Goal: Communication & Community: Share content

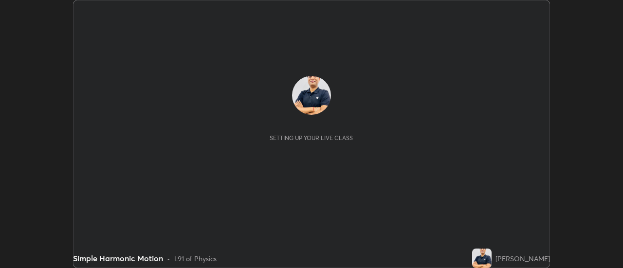
scroll to position [268, 623]
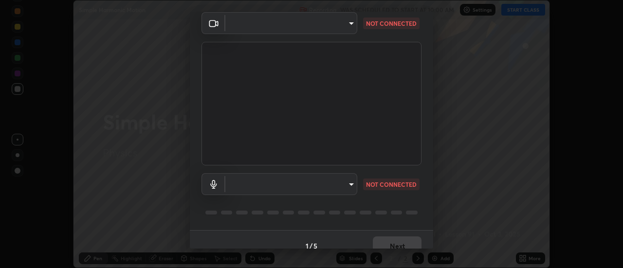
type input "1a9a141d8732cc5f70fa85449089b59f3d7788cfa27beda2470e07fab47b5a7b"
type input "communications"
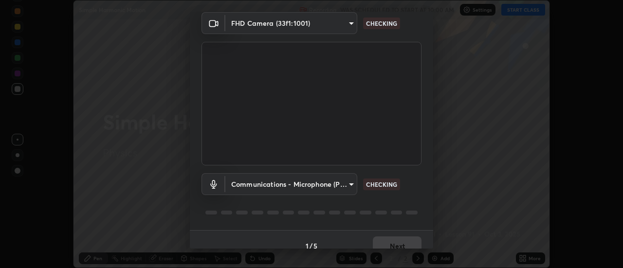
scroll to position [51, 0]
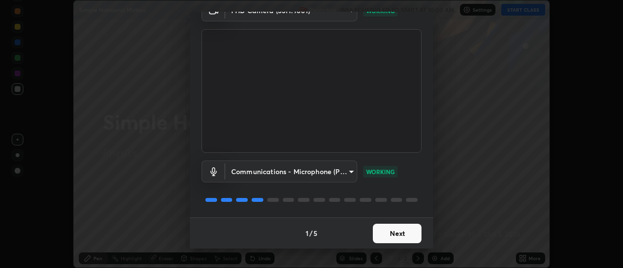
click at [391, 235] on button "Next" at bounding box center [397, 233] width 49 height 19
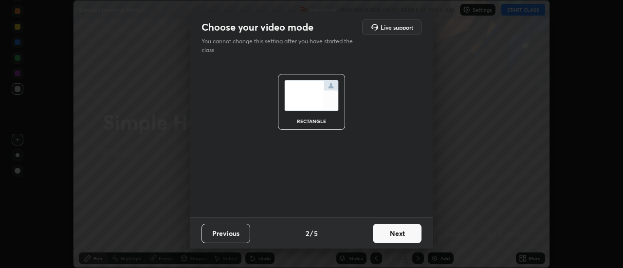
scroll to position [0, 0]
click at [391, 236] on button "Next" at bounding box center [397, 233] width 49 height 19
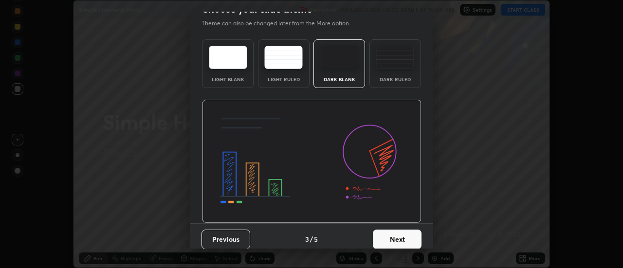
scroll to position [20, 0]
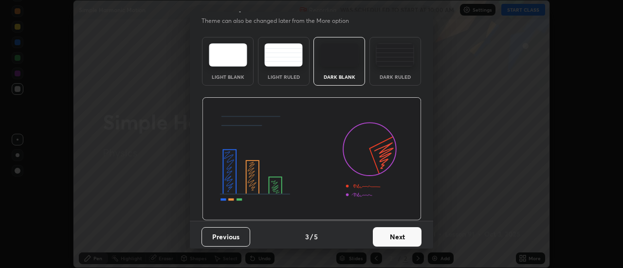
click at [394, 238] on button "Next" at bounding box center [397, 236] width 49 height 19
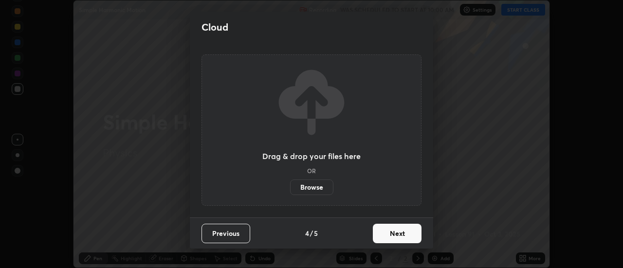
click at [396, 238] on button "Next" at bounding box center [397, 233] width 49 height 19
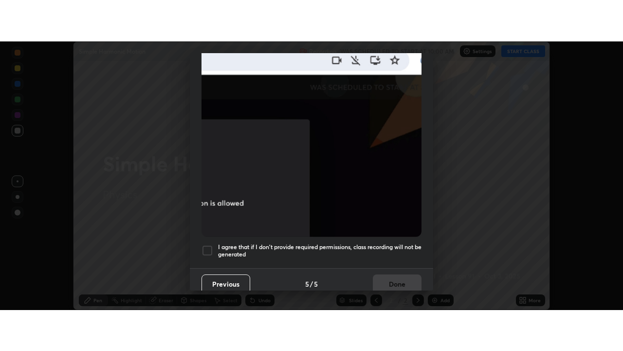
scroll to position [250, 0]
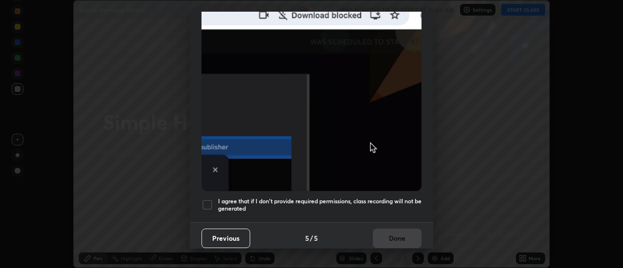
click at [206, 199] on div at bounding box center [208, 205] width 12 height 12
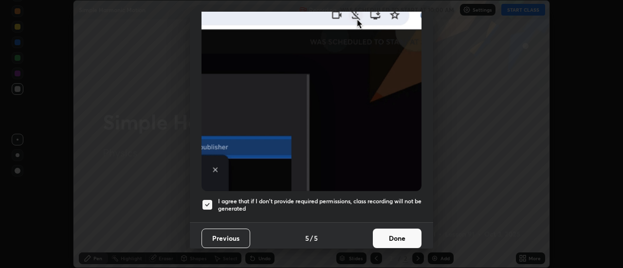
click at [393, 235] on button "Done" at bounding box center [397, 238] width 49 height 19
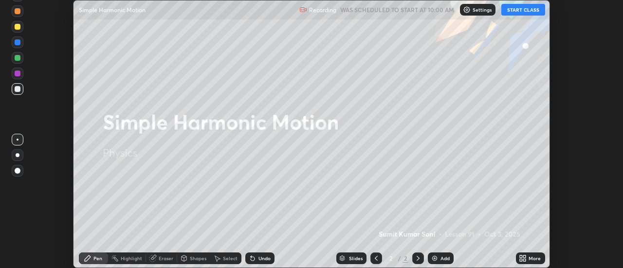
click at [518, 15] on button "START CLASS" at bounding box center [524, 10] width 44 height 12
click at [520, 11] on button "START CLASS" at bounding box center [524, 10] width 44 height 12
click at [525, 260] on icon at bounding box center [525, 260] width 2 height 2
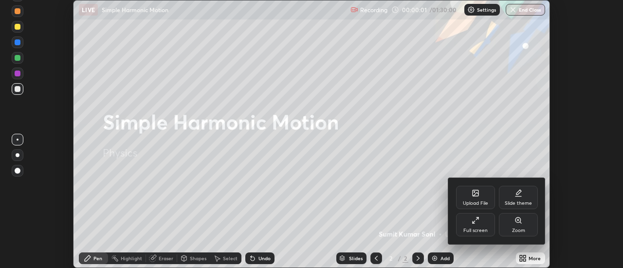
click at [473, 229] on div "Full screen" at bounding box center [476, 230] width 24 height 5
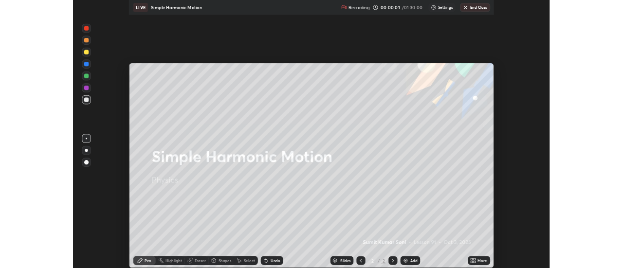
scroll to position [351, 623]
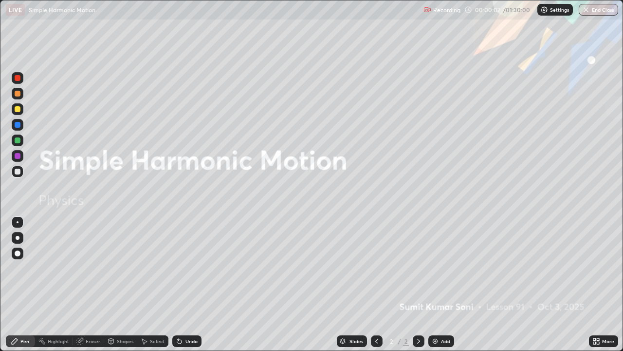
click at [444, 268] on div "Add" at bounding box center [445, 340] width 9 height 5
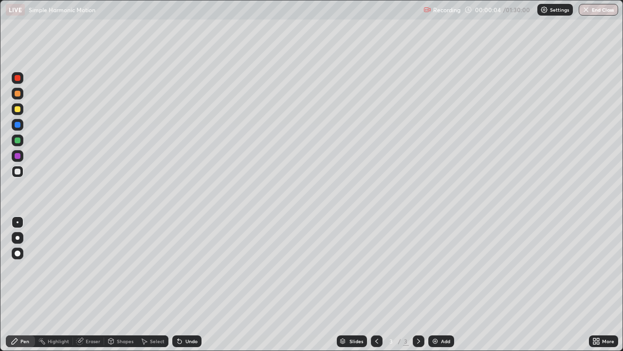
click at [18, 108] on div at bounding box center [18, 109] width 6 height 6
click at [16, 237] on div at bounding box center [18, 238] width 4 height 4
click at [18, 171] on div at bounding box center [18, 171] width 6 height 6
click at [192, 268] on div "Undo" at bounding box center [192, 340] width 12 height 5
click at [23, 139] on div at bounding box center [18, 140] width 12 height 12
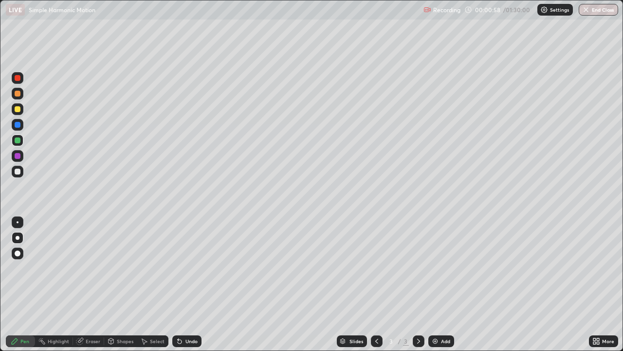
click at [18, 109] on div at bounding box center [18, 109] width 6 height 6
click at [93, 268] on div "Eraser" at bounding box center [88, 341] width 31 height 12
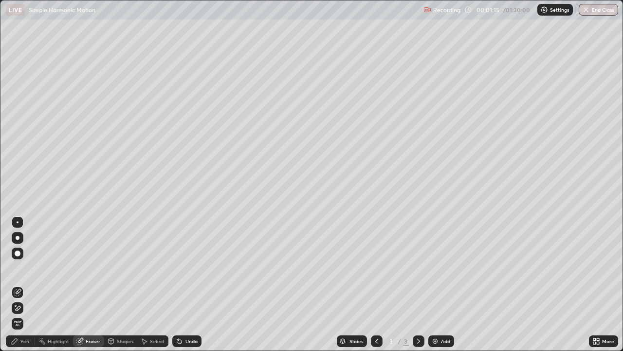
click at [23, 268] on div "Pen" at bounding box center [24, 340] width 9 height 5
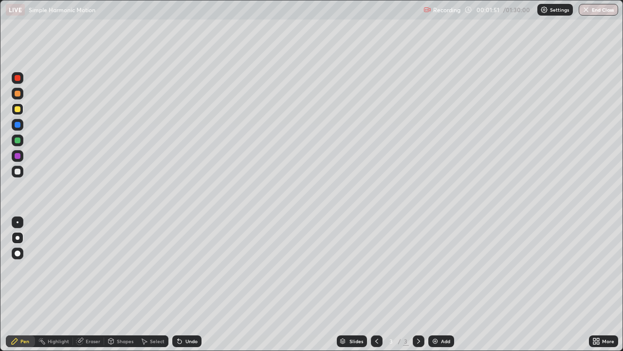
click at [95, 268] on div "Eraser" at bounding box center [93, 340] width 15 height 5
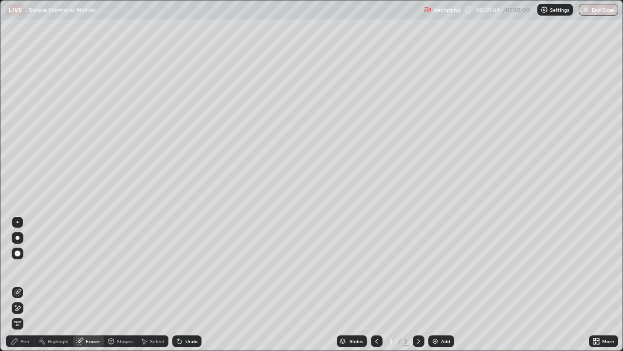
click at [23, 268] on div "Pen" at bounding box center [24, 340] width 9 height 5
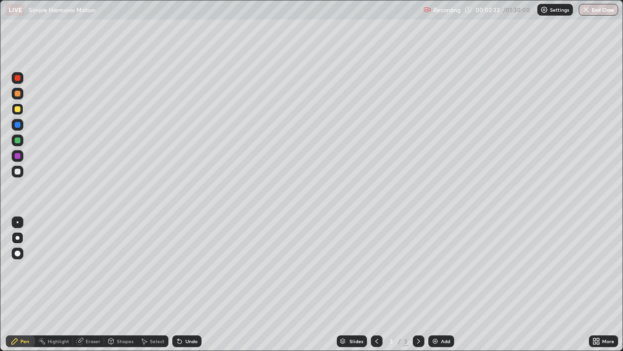
click at [94, 268] on div "Eraser" at bounding box center [93, 340] width 15 height 5
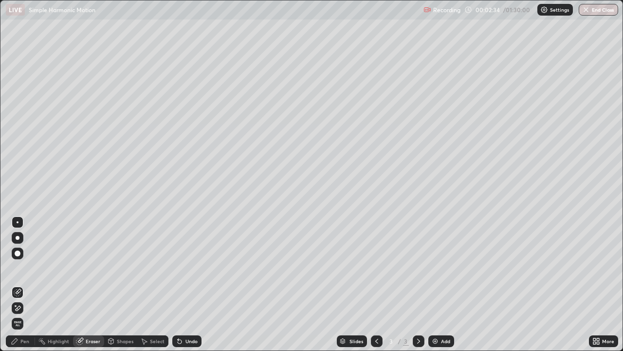
click at [21, 268] on div "Pen" at bounding box center [24, 340] width 9 height 5
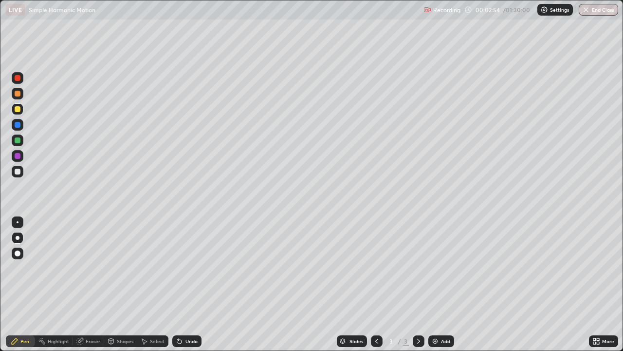
click at [191, 268] on div "Undo" at bounding box center [186, 341] width 29 height 12
click at [13, 172] on div at bounding box center [18, 172] width 12 height 12
click at [439, 268] on div "Add" at bounding box center [441, 341] width 26 height 12
click at [19, 91] on div at bounding box center [18, 94] width 6 height 6
click at [19, 112] on div at bounding box center [18, 109] width 12 height 12
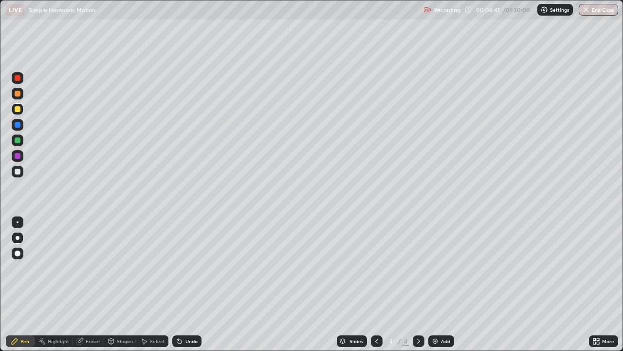
click at [19, 139] on div at bounding box center [18, 140] width 6 height 6
click at [18, 109] on div at bounding box center [18, 109] width 6 height 6
click at [19, 126] on div at bounding box center [18, 125] width 6 height 6
click at [12, 173] on div at bounding box center [18, 172] width 12 height 12
click at [18, 111] on div at bounding box center [18, 109] width 6 height 6
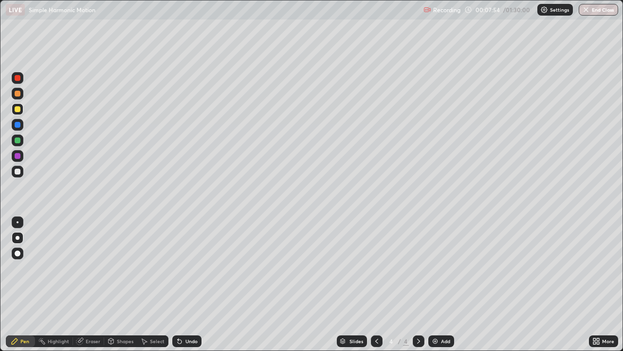
click at [19, 78] on div at bounding box center [18, 78] width 6 height 6
click at [18, 110] on div at bounding box center [18, 109] width 6 height 6
click at [16, 173] on div at bounding box center [18, 171] width 6 height 6
click at [86, 268] on div "Eraser" at bounding box center [93, 340] width 15 height 5
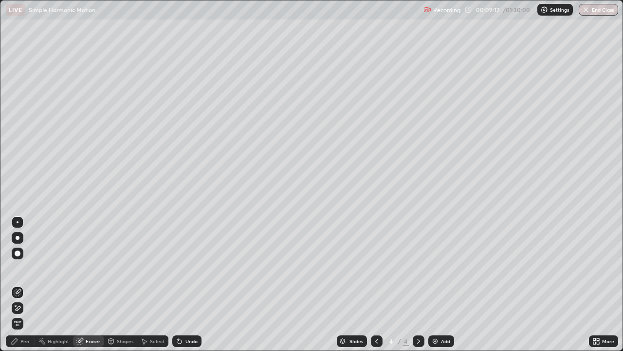
click at [23, 268] on div "Pen" at bounding box center [24, 340] width 9 height 5
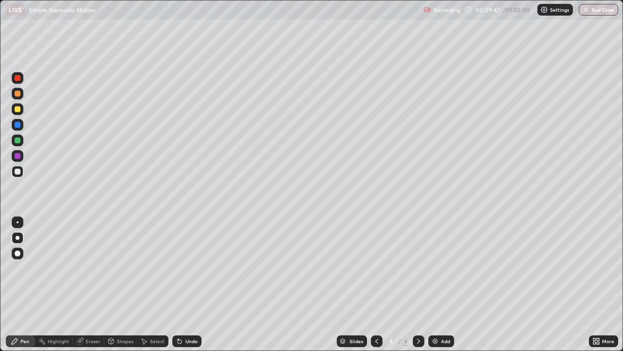
click at [18, 156] on div at bounding box center [18, 156] width 6 height 6
click at [18, 108] on div at bounding box center [18, 109] width 6 height 6
click at [20, 174] on div at bounding box center [18, 172] width 12 height 12
click at [93, 268] on div "Eraser" at bounding box center [93, 340] width 15 height 5
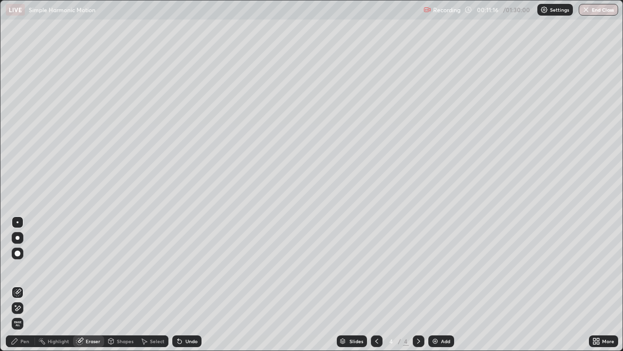
click at [23, 268] on div "Pen" at bounding box center [24, 340] width 9 height 5
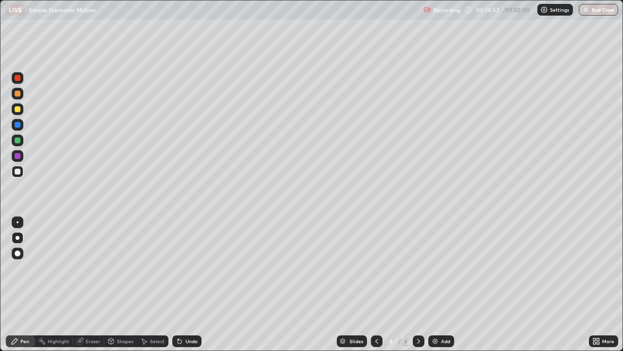
click at [90, 268] on div "Eraser" at bounding box center [93, 340] width 15 height 5
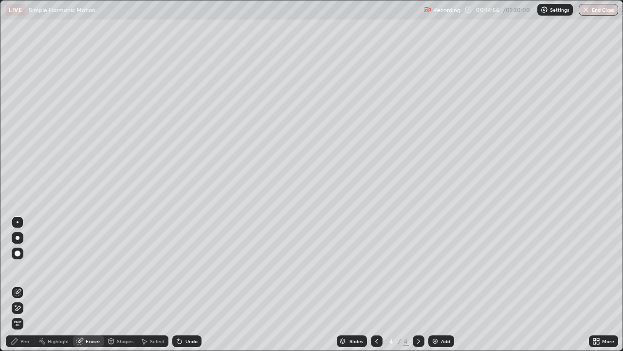
click at [23, 268] on div "Pen" at bounding box center [24, 340] width 9 height 5
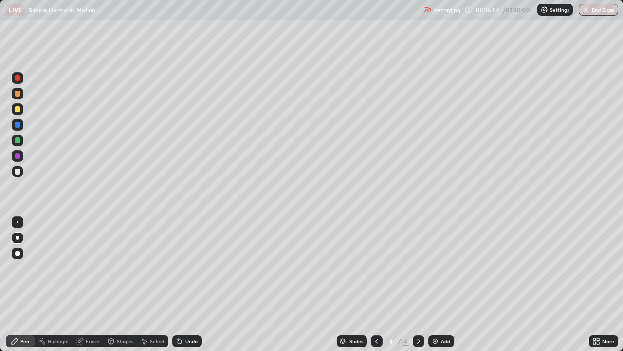
click at [434, 268] on img at bounding box center [435, 341] width 8 height 8
click at [18, 125] on div at bounding box center [18, 125] width 6 height 6
click at [16, 108] on div at bounding box center [18, 109] width 6 height 6
click at [18, 142] on div at bounding box center [18, 140] width 6 height 6
click at [182, 268] on icon at bounding box center [180, 341] width 8 height 8
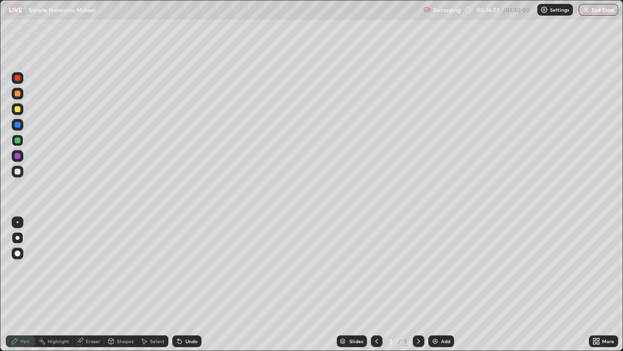
click at [183, 268] on div "Undo" at bounding box center [186, 341] width 29 height 12
click at [186, 268] on div "Undo" at bounding box center [192, 340] width 12 height 5
click at [185, 268] on div "Undo" at bounding box center [186, 341] width 29 height 12
click at [186, 268] on div "Undo" at bounding box center [186, 341] width 29 height 12
click at [185, 268] on div "Undo" at bounding box center [186, 341] width 29 height 12
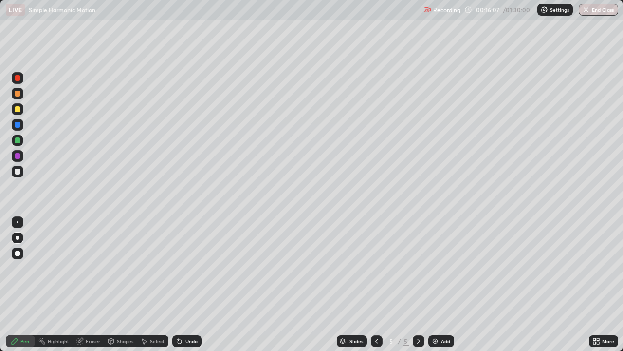
click at [16, 171] on div at bounding box center [18, 171] width 6 height 6
click at [18, 222] on div at bounding box center [18, 222] width 2 height 2
click at [18, 125] on div at bounding box center [18, 125] width 6 height 6
click at [16, 172] on div at bounding box center [18, 171] width 6 height 6
click at [17, 138] on div at bounding box center [18, 140] width 6 height 6
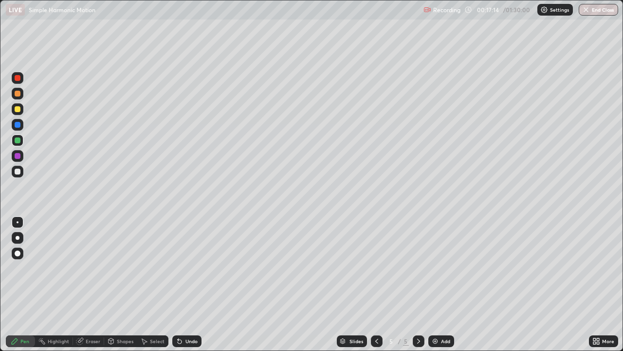
click at [17, 123] on div at bounding box center [18, 125] width 6 height 6
click at [18, 107] on div at bounding box center [18, 109] width 6 height 6
click at [16, 238] on div at bounding box center [18, 238] width 4 height 4
click at [86, 268] on div "Eraser" at bounding box center [93, 340] width 15 height 5
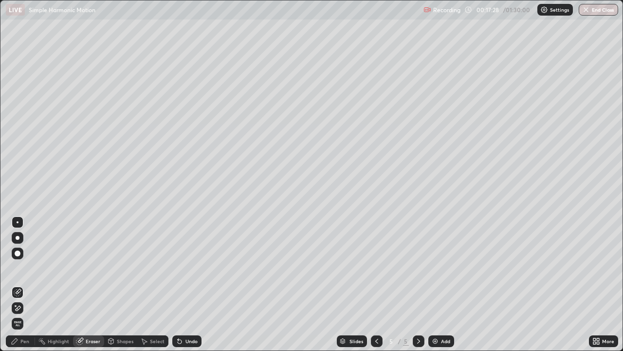
click at [20, 268] on div "Pen" at bounding box center [20, 341] width 29 height 12
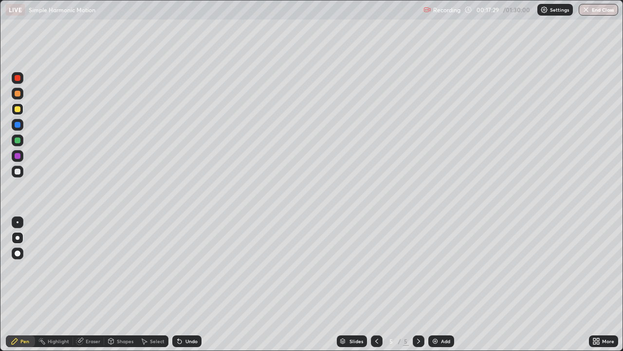
click at [16, 172] on div at bounding box center [18, 171] width 6 height 6
click at [18, 222] on div at bounding box center [18, 222] width 2 height 2
click at [19, 157] on div at bounding box center [18, 156] width 6 height 6
click at [16, 110] on div at bounding box center [18, 109] width 6 height 6
click at [18, 126] on div at bounding box center [18, 125] width 6 height 6
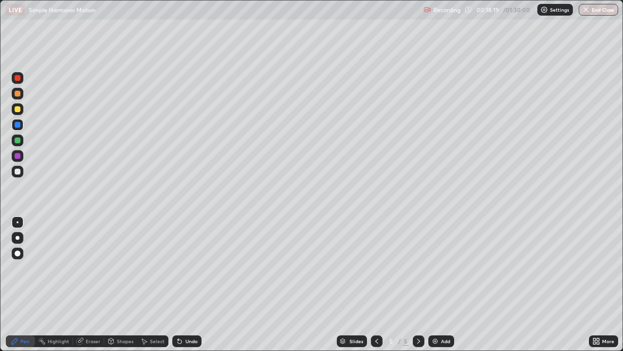
click at [19, 79] on div at bounding box center [18, 78] width 6 height 6
click at [16, 173] on div at bounding box center [18, 171] width 6 height 6
click at [20, 91] on div at bounding box center [18, 94] width 12 height 12
click at [434, 268] on img at bounding box center [435, 341] width 8 height 8
click at [15, 142] on div at bounding box center [18, 140] width 6 height 6
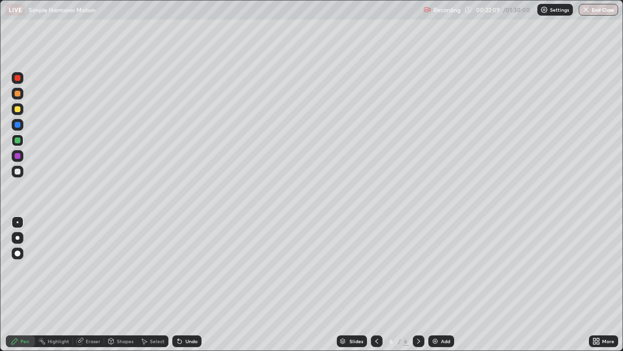
click at [92, 268] on div "Eraser" at bounding box center [93, 340] width 15 height 5
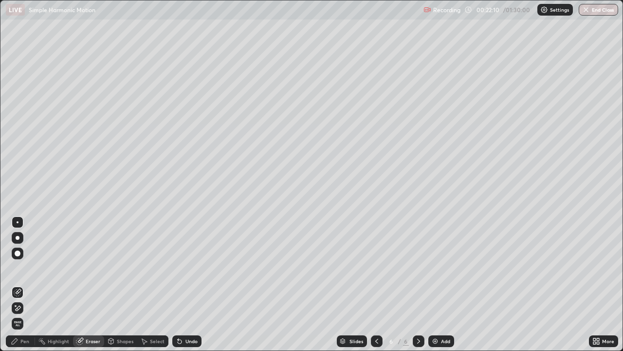
click at [18, 268] on div "Pen" at bounding box center [20, 341] width 29 height 12
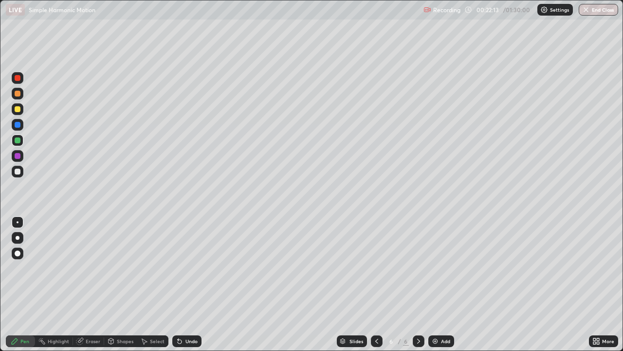
click at [18, 175] on div at bounding box center [18, 172] width 12 height 12
click at [18, 222] on div at bounding box center [18, 222] width 2 height 2
click at [18, 236] on div at bounding box center [18, 238] width 4 height 4
click at [18, 157] on div at bounding box center [18, 156] width 6 height 6
click at [18, 222] on div at bounding box center [18, 222] width 2 height 2
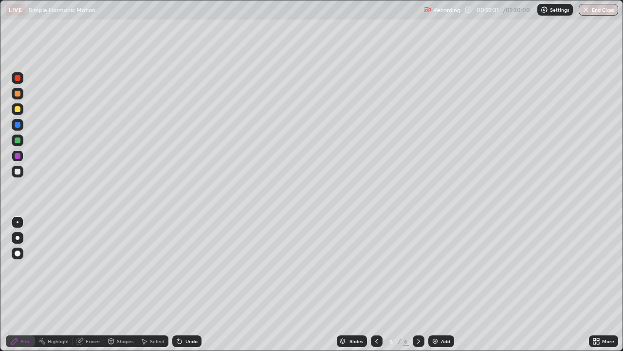
click at [16, 170] on div at bounding box center [18, 171] width 6 height 6
click at [18, 238] on div at bounding box center [18, 238] width 4 height 4
click at [17, 156] on div at bounding box center [18, 156] width 6 height 6
click at [18, 140] on div at bounding box center [18, 140] width 6 height 6
click at [18, 172] on div at bounding box center [18, 171] width 6 height 6
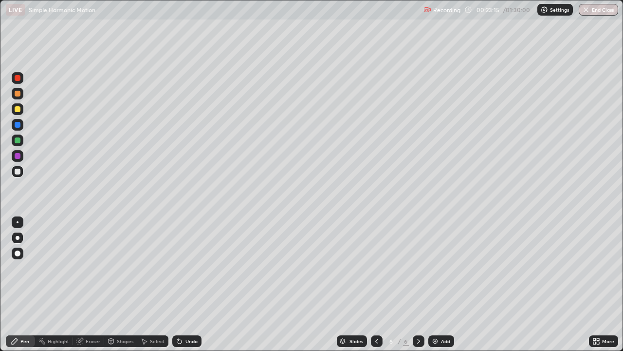
click at [19, 160] on div at bounding box center [18, 156] width 12 height 12
click at [17, 109] on div at bounding box center [18, 109] width 6 height 6
click at [19, 141] on div at bounding box center [18, 140] width 6 height 6
click at [22, 168] on div at bounding box center [18, 172] width 12 height 12
click at [186, 268] on div "Undo" at bounding box center [186, 341] width 29 height 12
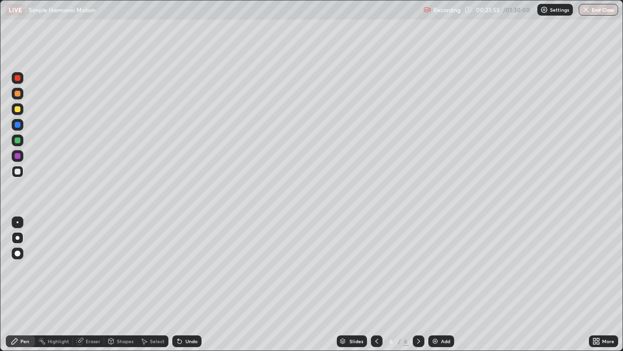
click at [187, 268] on div "Undo" at bounding box center [192, 340] width 12 height 5
click at [186, 268] on div "Undo" at bounding box center [192, 340] width 12 height 5
click at [184, 268] on div "Undo" at bounding box center [186, 341] width 29 height 12
click at [186, 268] on div "Undo" at bounding box center [186, 341] width 29 height 12
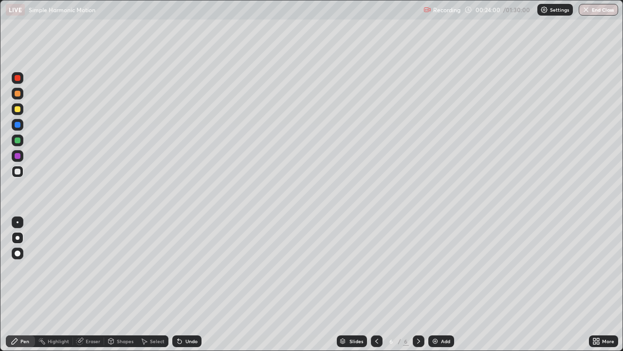
click at [188, 268] on div "Undo" at bounding box center [192, 340] width 12 height 5
click at [19, 138] on div at bounding box center [18, 140] width 6 height 6
click at [18, 125] on div at bounding box center [18, 125] width 6 height 6
click at [19, 140] on div at bounding box center [18, 140] width 6 height 6
click at [441, 268] on div "Add" at bounding box center [441, 341] width 26 height 12
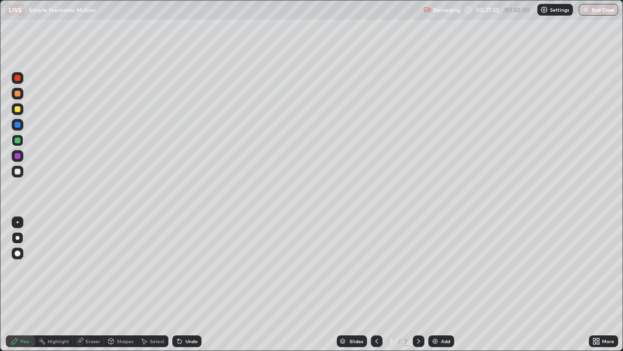
click at [18, 144] on div at bounding box center [18, 140] width 12 height 12
click at [15, 111] on div at bounding box center [18, 109] width 6 height 6
click at [17, 171] on div at bounding box center [18, 171] width 6 height 6
click at [18, 94] on div at bounding box center [18, 94] width 6 height 6
click at [18, 127] on div at bounding box center [18, 125] width 6 height 6
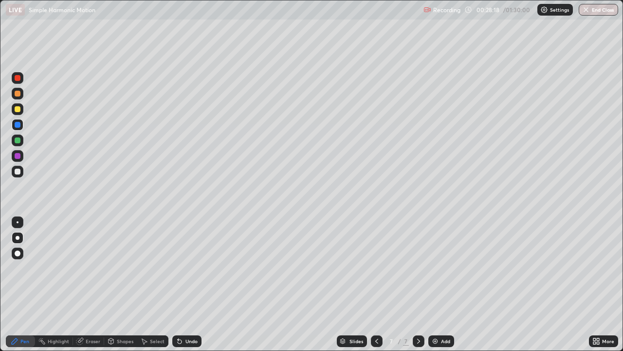
click at [18, 156] on div at bounding box center [18, 156] width 6 height 6
click at [15, 172] on div at bounding box center [18, 171] width 6 height 6
click at [21, 140] on div at bounding box center [18, 140] width 12 height 12
click at [20, 125] on div at bounding box center [18, 125] width 6 height 6
click at [18, 108] on div at bounding box center [18, 109] width 6 height 6
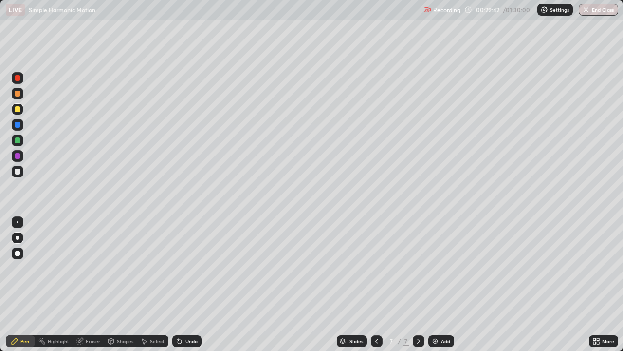
click at [120, 268] on div "Shapes" at bounding box center [125, 340] width 17 height 5
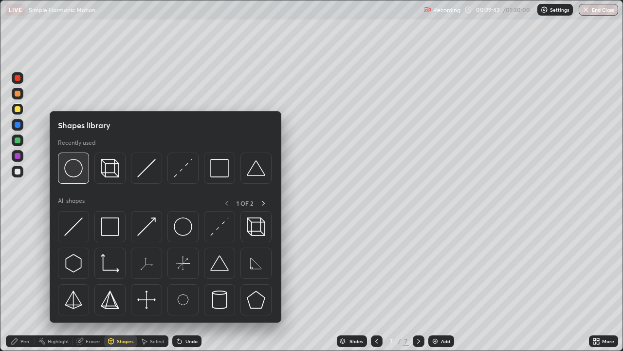
click at [73, 169] on img at bounding box center [73, 168] width 19 height 19
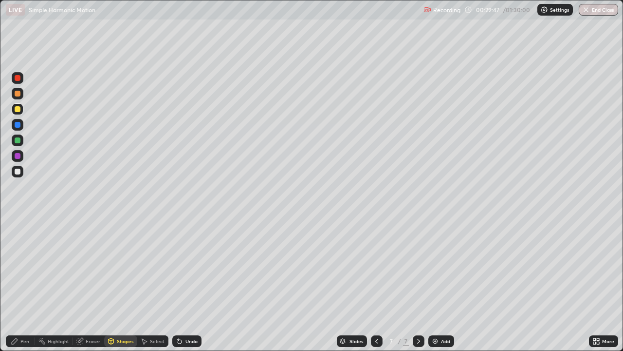
click at [18, 268] on icon at bounding box center [15, 341] width 8 height 8
click at [445, 268] on div "Add" at bounding box center [445, 340] width 9 height 5
click at [17, 169] on div at bounding box center [18, 171] width 6 height 6
click at [111, 268] on icon at bounding box center [111, 341] width 0 height 3
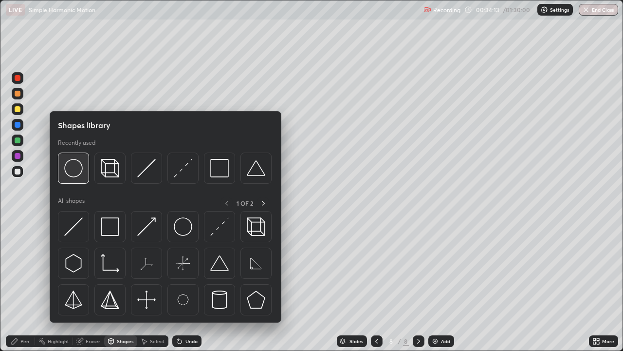
click at [74, 174] on img at bounding box center [73, 168] width 19 height 19
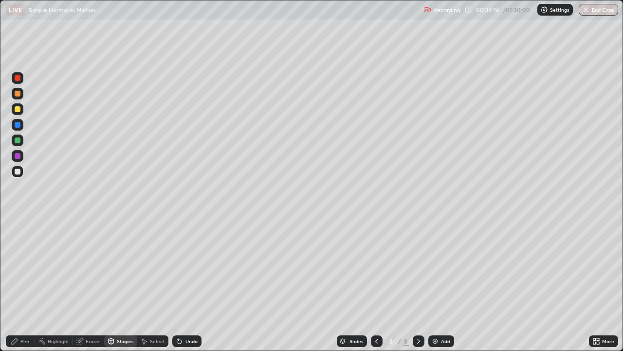
click at [17, 154] on div at bounding box center [18, 156] width 6 height 6
click at [21, 268] on div "Pen" at bounding box center [24, 340] width 9 height 5
click at [17, 140] on div at bounding box center [18, 140] width 6 height 6
click at [18, 218] on div at bounding box center [18, 222] width 12 height 12
click at [117, 268] on div "Shapes" at bounding box center [125, 340] width 17 height 5
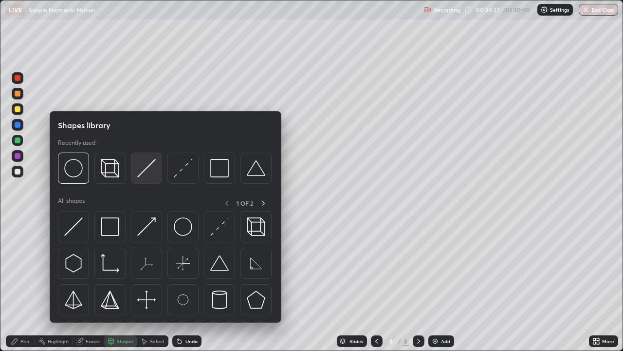
click at [141, 174] on img at bounding box center [146, 168] width 19 height 19
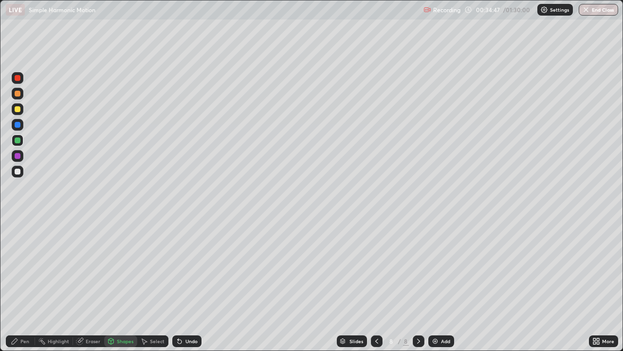
click at [18, 110] on div at bounding box center [18, 109] width 6 height 6
click at [17, 171] on div at bounding box center [18, 171] width 6 height 6
click at [17, 156] on div at bounding box center [18, 156] width 6 height 6
click at [186, 268] on div "Undo" at bounding box center [192, 340] width 12 height 5
click at [19, 141] on div at bounding box center [18, 140] width 6 height 6
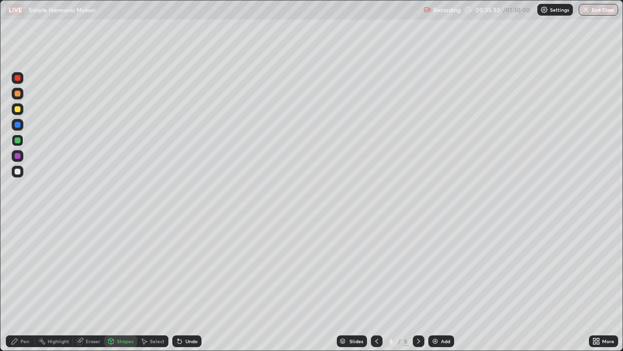
click at [24, 268] on div "Pen" at bounding box center [24, 340] width 9 height 5
click at [14, 156] on div at bounding box center [18, 156] width 12 height 12
click at [19, 122] on div at bounding box center [18, 125] width 6 height 6
click at [21, 268] on div "Pen" at bounding box center [24, 340] width 9 height 5
click at [18, 78] on div at bounding box center [18, 78] width 6 height 6
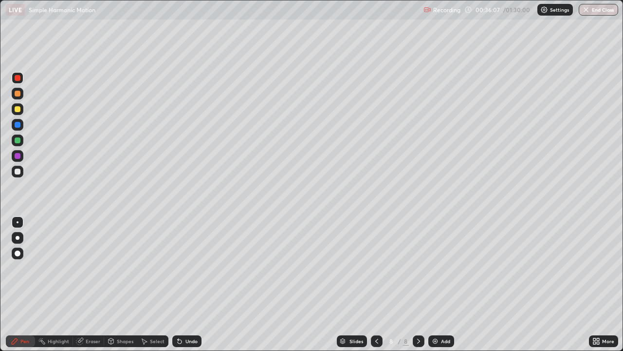
click at [18, 173] on div at bounding box center [18, 171] width 6 height 6
click at [121, 268] on div "Shapes" at bounding box center [125, 340] width 17 height 5
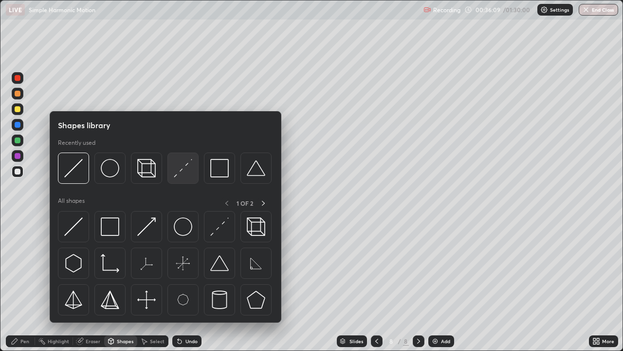
click at [181, 169] on img at bounding box center [183, 168] width 19 height 19
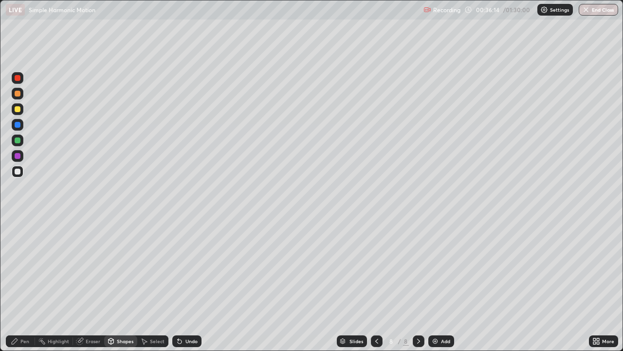
click at [187, 268] on div "Undo" at bounding box center [186, 341] width 29 height 12
click at [19, 111] on div at bounding box center [18, 109] width 6 height 6
click at [186, 268] on div "Undo" at bounding box center [192, 340] width 12 height 5
click at [20, 268] on div "Pen" at bounding box center [20, 341] width 29 height 12
click at [187, 268] on div "Undo" at bounding box center [192, 340] width 12 height 5
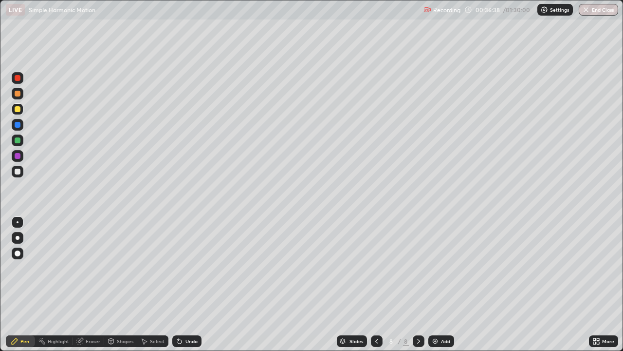
click at [16, 93] on div at bounding box center [18, 94] width 6 height 6
click at [187, 268] on div "Undo" at bounding box center [192, 340] width 12 height 5
click at [186, 268] on div "Undo" at bounding box center [192, 340] width 12 height 5
click at [20, 169] on div at bounding box center [18, 171] width 6 height 6
click at [190, 268] on div "Undo" at bounding box center [192, 340] width 12 height 5
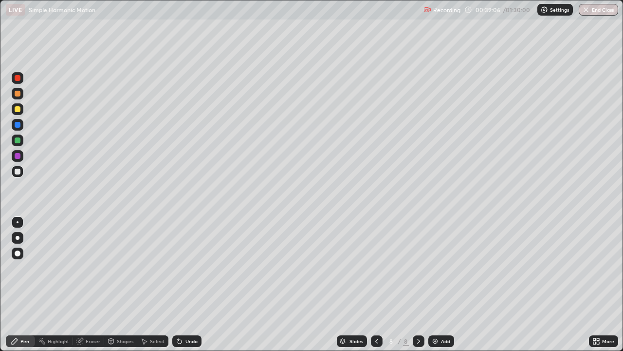
click at [19, 151] on div at bounding box center [18, 156] width 12 height 12
click at [20, 107] on div at bounding box center [18, 109] width 12 height 12
click at [180, 268] on icon at bounding box center [180, 341] width 4 height 4
click at [442, 268] on div "Add" at bounding box center [441, 341] width 26 height 12
click at [18, 222] on div at bounding box center [18, 222] width 2 height 2
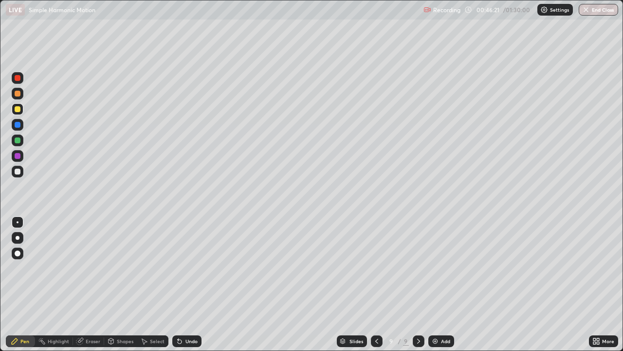
click at [18, 239] on div at bounding box center [18, 238] width 4 height 4
click at [23, 173] on div at bounding box center [18, 172] width 12 height 12
click at [18, 222] on div at bounding box center [18, 222] width 2 height 2
click at [17, 125] on div at bounding box center [18, 125] width 6 height 6
click at [18, 141] on div at bounding box center [18, 140] width 6 height 6
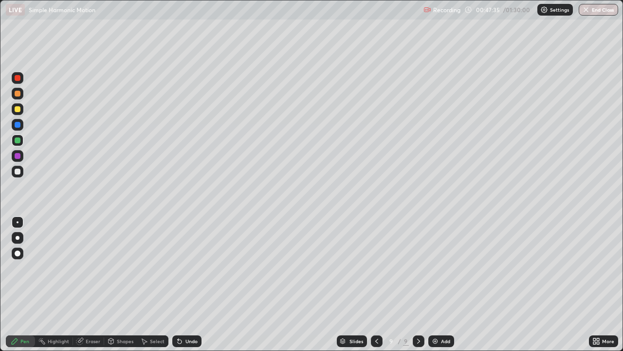
click at [178, 268] on icon at bounding box center [178, 338] width 1 height 1
click at [18, 124] on div at bounding box center [18, 125] width 6 height 6
click at [17, 89] on div at bounding box center [18, 94] width 12 height 12
click at [17, 142] on div at bounding box center [18, 140] width 6 height 6
click at [18, 171] on div at bounding box center [18, 171] width 6 height 6
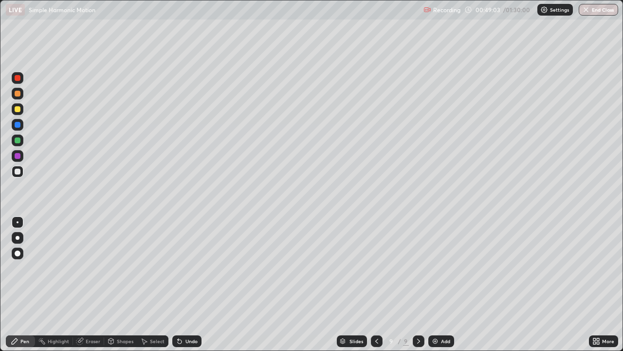
click at [193, 268] on div "Undo" at bounding box center [192, 340] width 12 height 5
click at [189, 268] on div "Undo" at bounding box center [192, 340] width 12 height 5
click at [441, 268] on div "Add" at bounding box center [445, 340] width 9 height 5
click at [18, 125] on div at bounding box center [18, 125] width 6 height 6
click at [15, 140] on div at bounding box center [18, 140] width 6 height 6
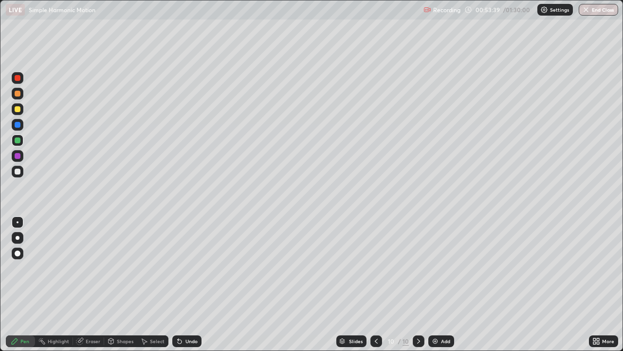
click at [13, 122] on div at bounding box center [18, 125] width 12 height 12
click at [15, 171] on div at bounding box center [18, 171] width 6 height 6
click at [17, 156] on div at bounding box center [18, 156] width 6 height 6
click at [16, 141] on div at bounding box center [18, 140] width 6 height 6
click at [181, 268] on icon at bounding box center [180, 341] width 8 height 8
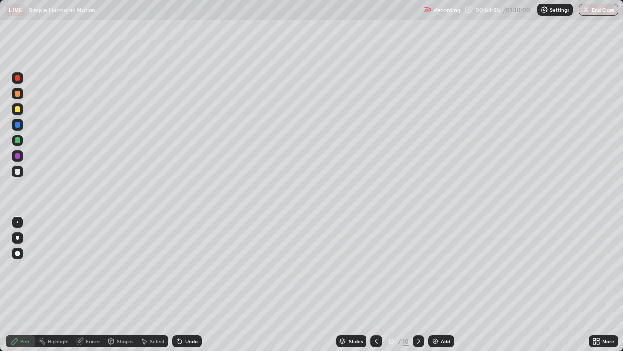
click at [182, 268] on icon at bounding box center [180, 341] width 8 height 8
click at [17, 129] on div at bounding box center [18, 125] width 12 height 12
click at [18, 172] on div at bounding box center [18, 171] width 6 height 6
click at [92, 268] on div "Eraser" at bounding box center [93, 340] width 15 height 5
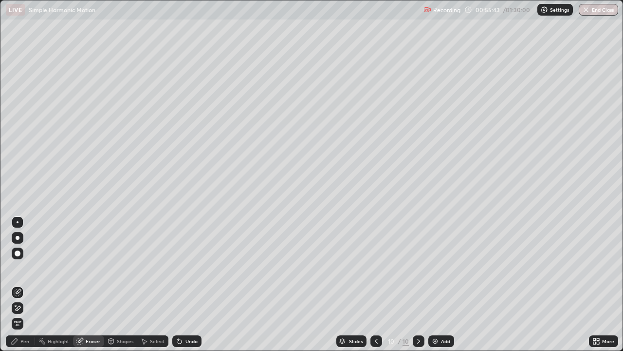
click at [25, 268] on div "Pen" at bounding box center [24, 340] width 9 height 5
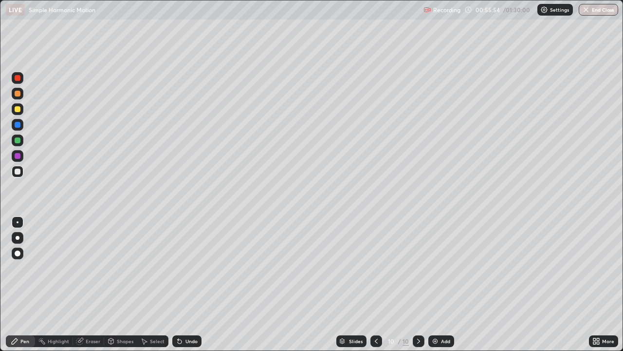
click at [18, 94] on div at bounding box center [18, 94] width 6 height 6
click at [19, 111] on div at bounding box center [18, 109] width 6 height 6
click at [440, 268] on div "Add" at bounding box center [441, 341] width 26 height 12
click at [18, 140] on div at bounding box center [18, 140] width 6 height 6
click at [17, 172] on div at bounding box center [18, 171] width 6 height 6
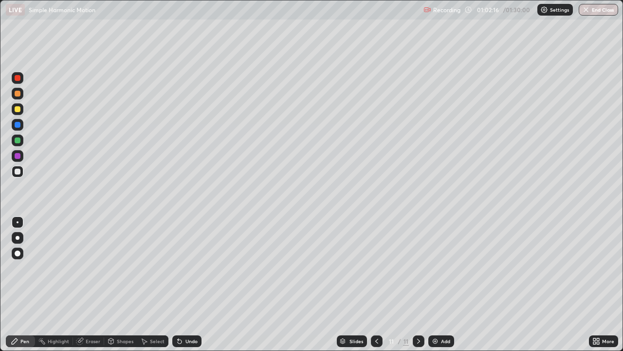
click at [16, 94] on div at bounding box center [18, 94] width 6 height 6
click at [18, 155] on div at bounding box center [18, 156] width 6 height 6
click at [197, 268] on div "Undo" at bounding box center [184, 340] width 33 height 19
click at [13, 144] on div at bounding box center [18, 140] width 12 height 12
click at [436, 268] on img at bounding box center [435, 341] width 8 height 8
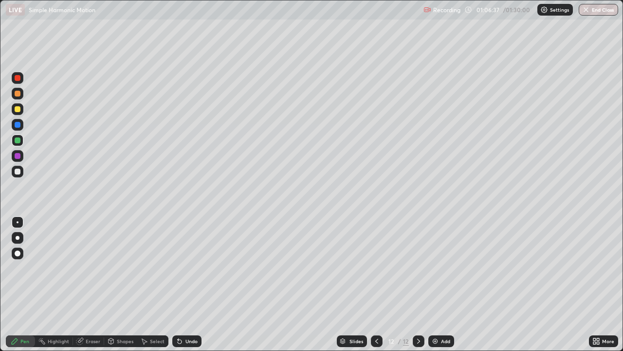
click at [18, 110] on div at bounding box center [18, 109] width 6 height 6
click at [17, 127] on div at bounding box center [18, 125] width 6 height 6
click at [17, 173] on div at bounding box center [18, 171] width 6 height 6
click at [89, 268] on div "Eraser" at bounding box center [93, 340] width 15 height 5
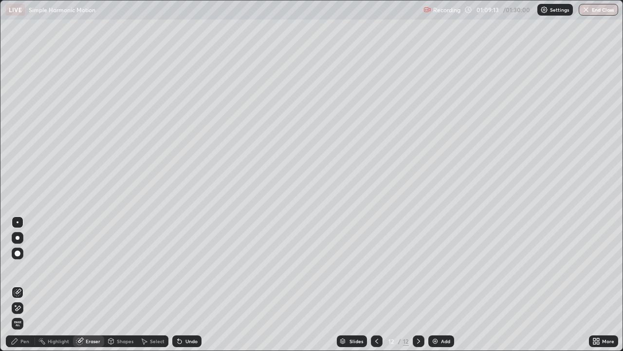
click at [20, 268] on div "Pen" at bounding box center [20, 341] width 29 height 12
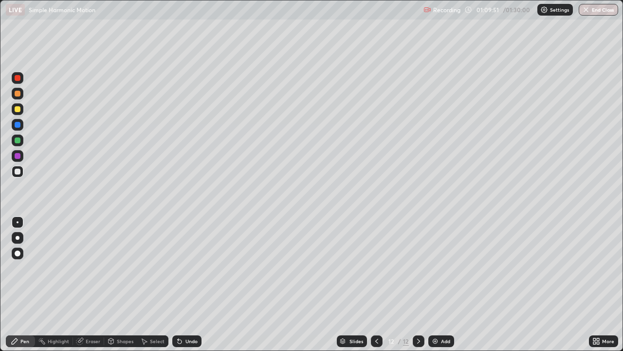
click at [15, 139] on div at bounding box center [18, 140] width 6 height 6
click at [16, 123] on div at bounding box center [18, 125] width 6 height 6
click at [17, 142] on div at bounding box center [18, 140] width 6 height 6
click at [17, 158] on div at bounding box center [18, 156] width 6 height 6
click at [16, 170] on div at bounding box center [18, 171] width 6 height 6
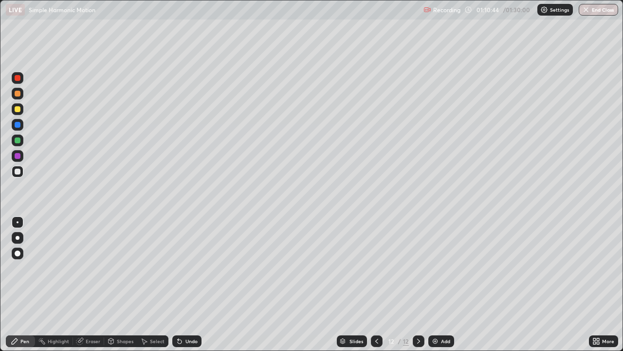
click at [95, 268] on div "Eraser" at bounding box center [93, 340] width 15 height 5
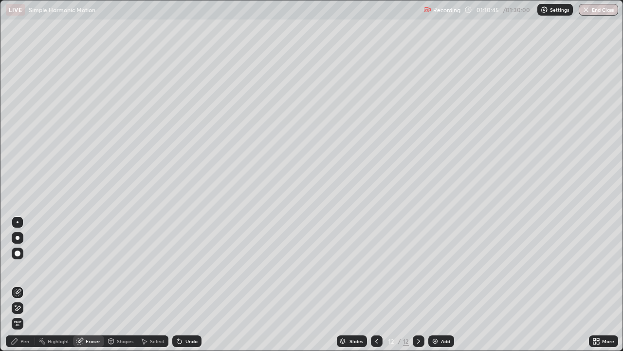
click at [24, 268] on div "Pen" at bounding box center [24, 340] width 9 height 5
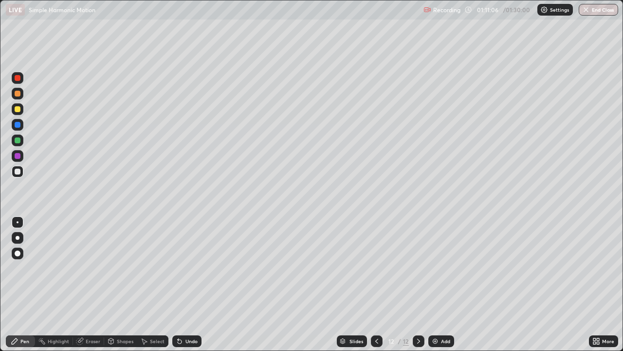
click at [187, 268] on div "Undo" at bounding box center [192, 340] width 12 height 5
click at [95, 268] on div "Eraser" at bounding box center [93, 340] width 15 height 5
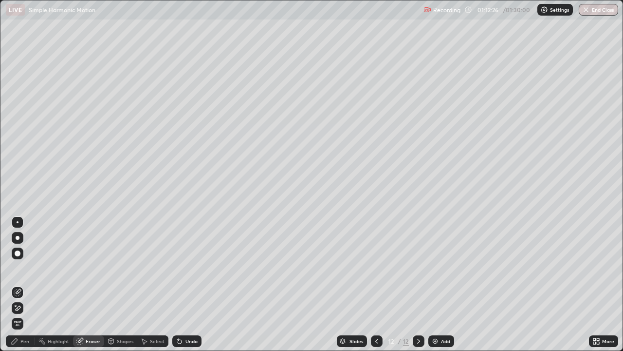
click at [24, 268] on div "Pen" at bounding box center [24, 340] width 9 height 5
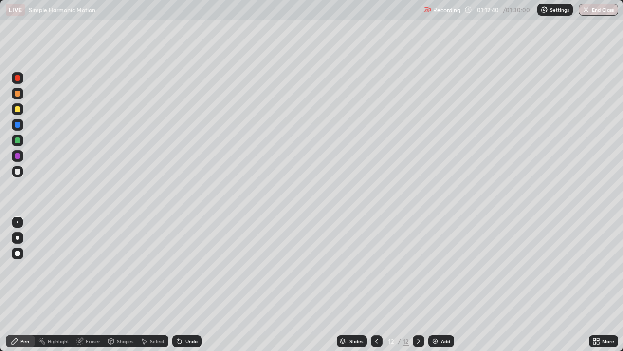
click at [17, 141] on div at bounding box center [18, 140] width 6 height 6
click at [19, 95] on div at bounding box center [18, 94] width 6 height 6
click at [448, 268] on div "Add" at bounding box center [445, 340] width 9 height 5
click at [16, 114] on div at bounding box center [18, 109] width 12 height 12
click at [16, 171] on div at bounding box center [18, 171] width 6 height 6
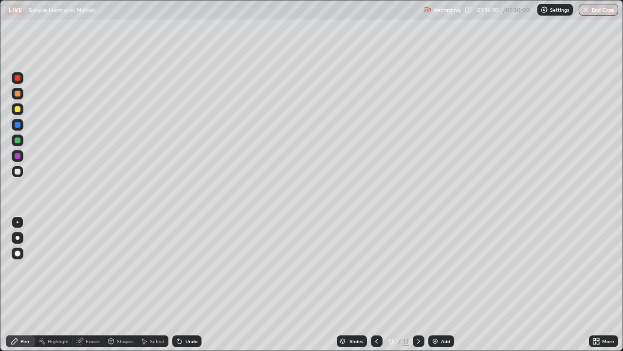
click at [17, 153] on div at bounding box center [18, 156] width 6 height 6
click at [16, 139] on div at bounding box center [18, 140] width 6 height 6
click at [19, 109] on div at bounding box center [18, 109] width 6 height 6
click at [186, 268] on div "Undo" at bounding box center [192, 340] width 12 height 5
click at [88, 268] on div "Eraser" at bounding box center [93, 340] width 15 height 5
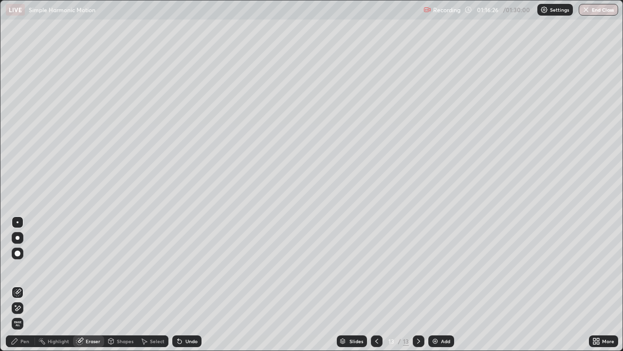
click at [26, 268] on div "Pen" at bounding box center [20, 341] width 29 height 12
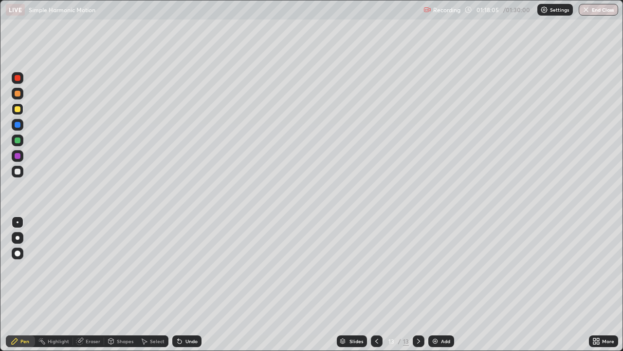
click at [195, 268] on div "Undo" at bounding box center [186, 341] width 29 height 12
click at [193, 268] on div "Undo" at bounding box center [186, 341] width 29 height 12
click at [93, 268] on div "Eraser" at bounding box center [93, 340] width 15 height 5
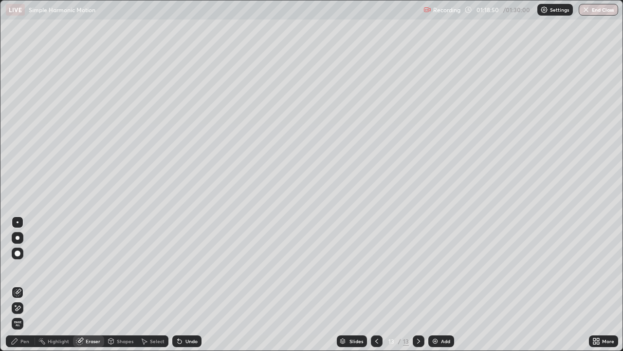
click at [29, 268] on div "Pen" at bounding box center [24, 340] width 9 height 5
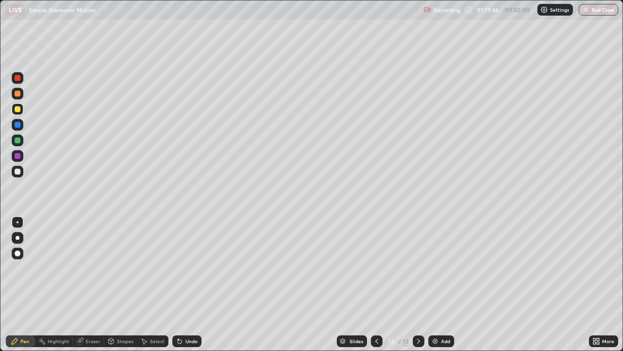
click at [18, 173] on div at bounding box center [18, 171] width 6 height 6
click at [14, 119] on div at bounding box center [18, 125] width 12 height 12
click at [190, 268] on div "Undo" at bounding box center [192, 340] width 12 height 5
click at [190, 268] on div "Undo" at bounding box center [186, 341] width 29 height 12
click at [18, 109] on div at bounding box center [18, 109] width 6 height 6
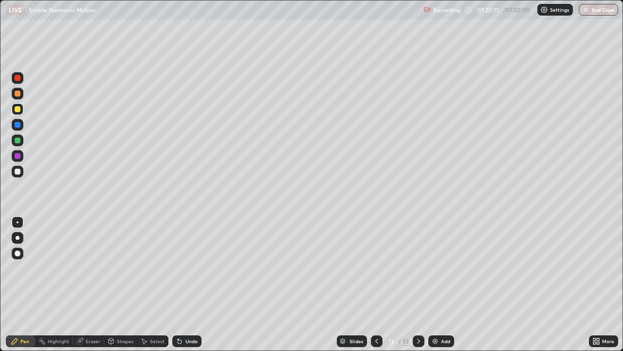
click at [189, 268] on div "Undo" at bounding box center [192, 340] width 12 height 5
click at [17, 94] on div at bounding box center [18, 94] width 6 height 6
click at [597, 10] on button "End Class" at bounding box center [598, 10] width 39 height 12
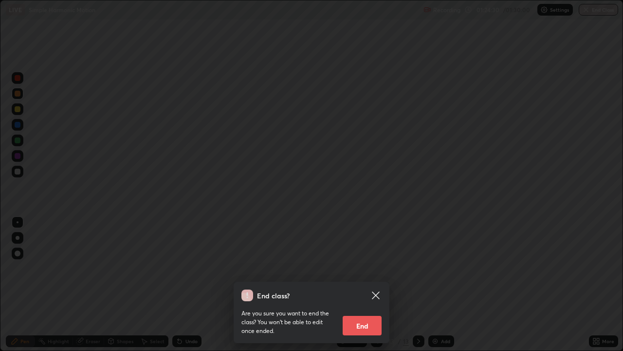
click at [365, 268] on button "End" at bounding box center [362, 325] width 39 height 19
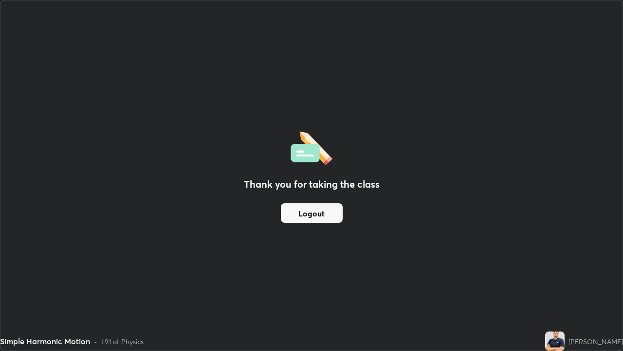
click at [0, 177] on div "Thank you for taking the class Logout Setting up your live class" at bounding box center [311, 175] width 623 height 351
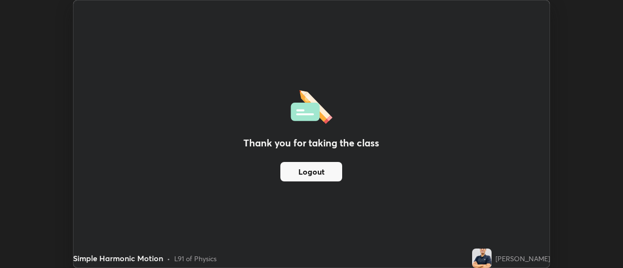
scroll to position [48423, 48068]
